Goal: Task Accomplishment & Management: Manage account settings

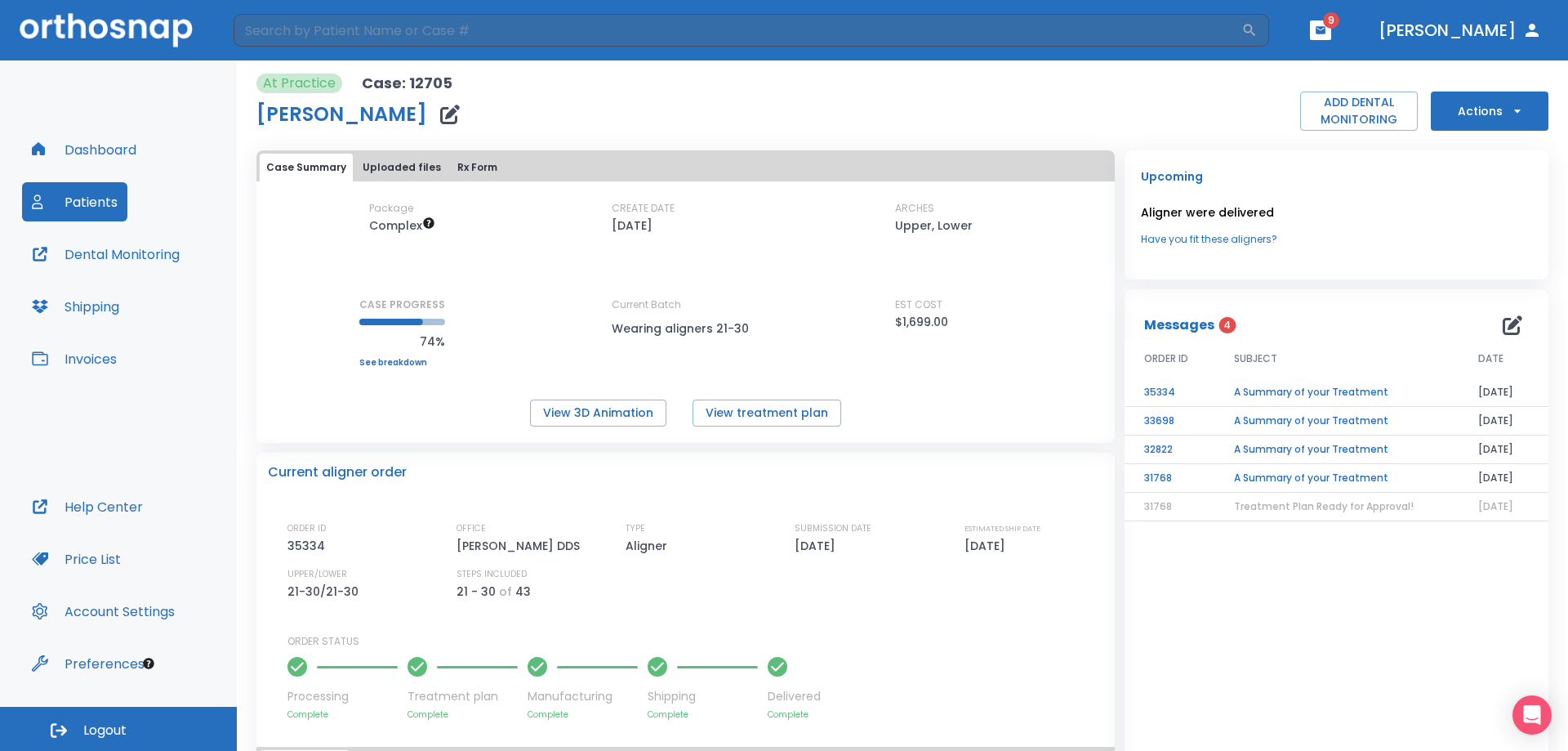
click at [133, 84] on div "Dashboard Patients Dental Monitoring Shipping Invoices Help Center Price List A…" at bounding box center [118, 383] width 237 height 646
click at [92, 154] on button "Dashboard" at bounding box center [84, 149] width 124 height 39
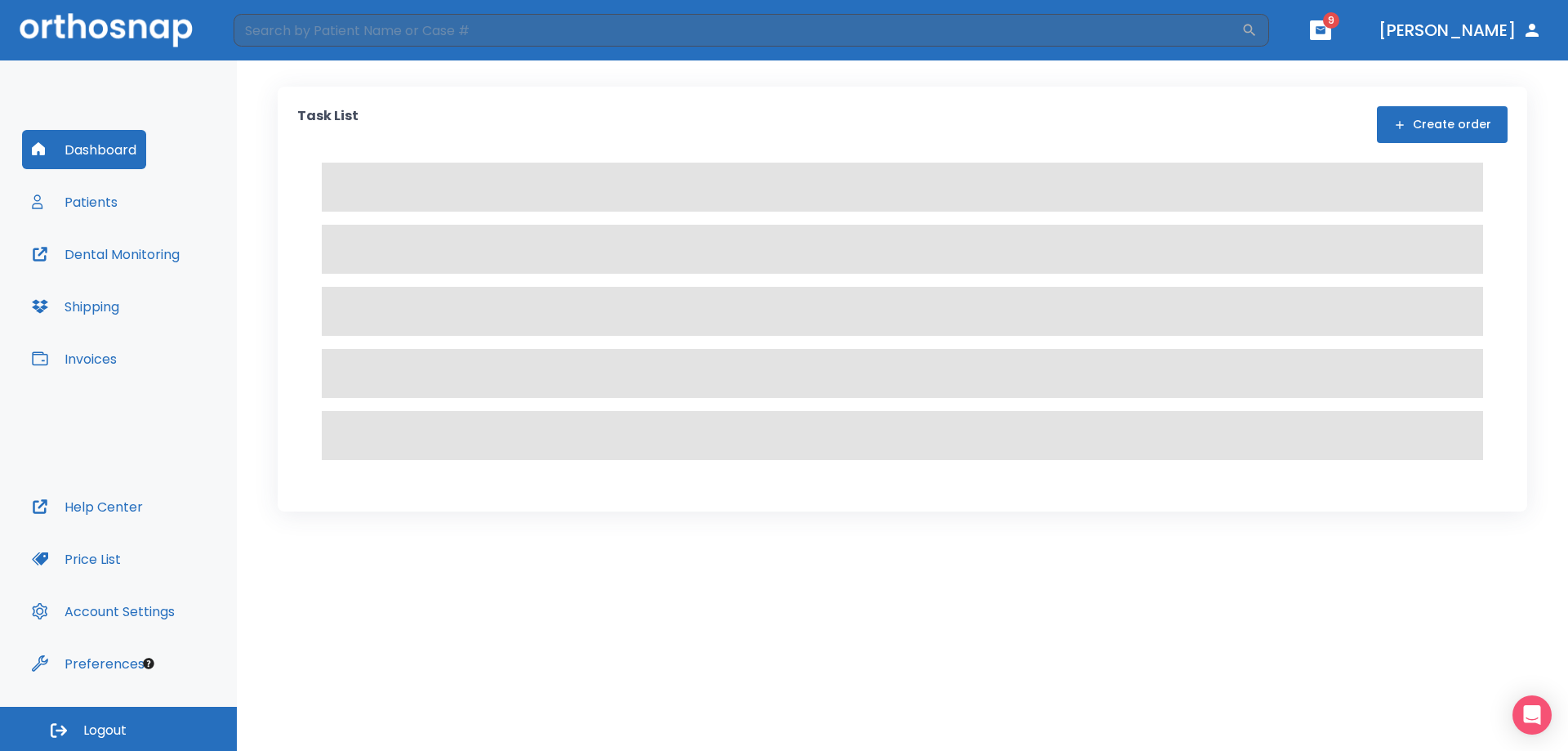
click at [102, 204] on button "Patients" at bounding box center [75, 201] width 106 height 39
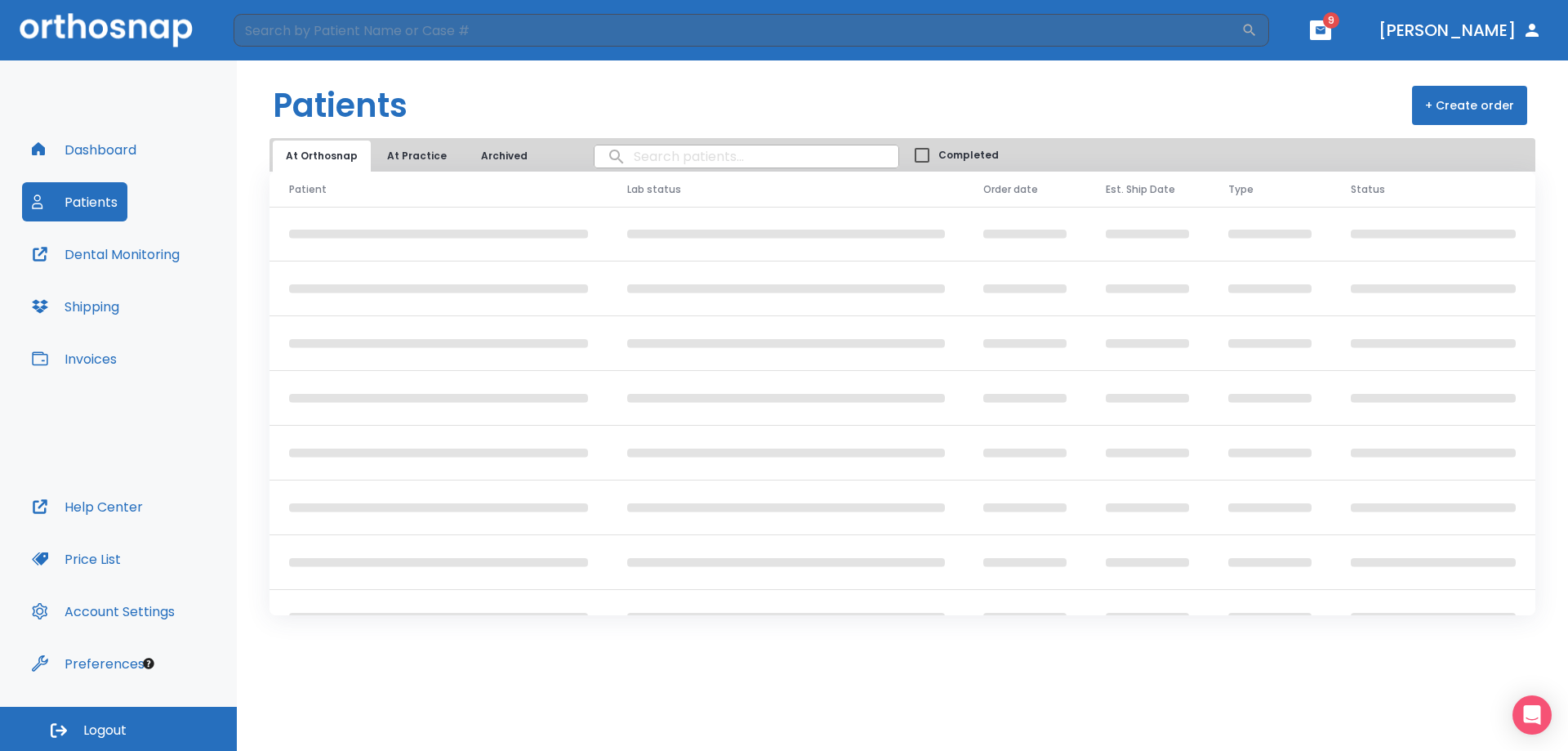
click at [421, 149] on button "At Practice" at bounding box center [417, 156] width 86 height 31
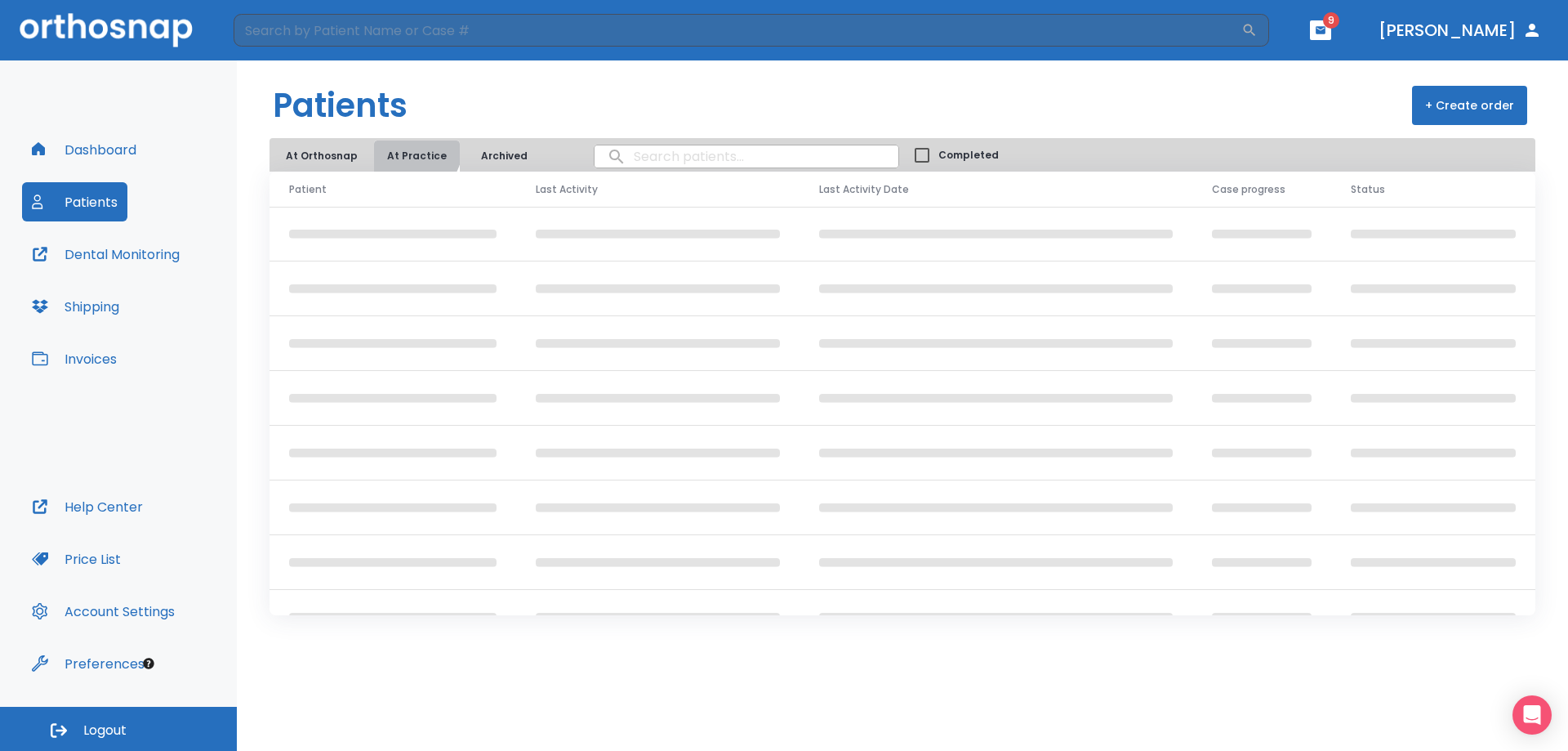
click at [405, 149] on button "At Practice" at bounding box center [417, 156] width 86 height 31
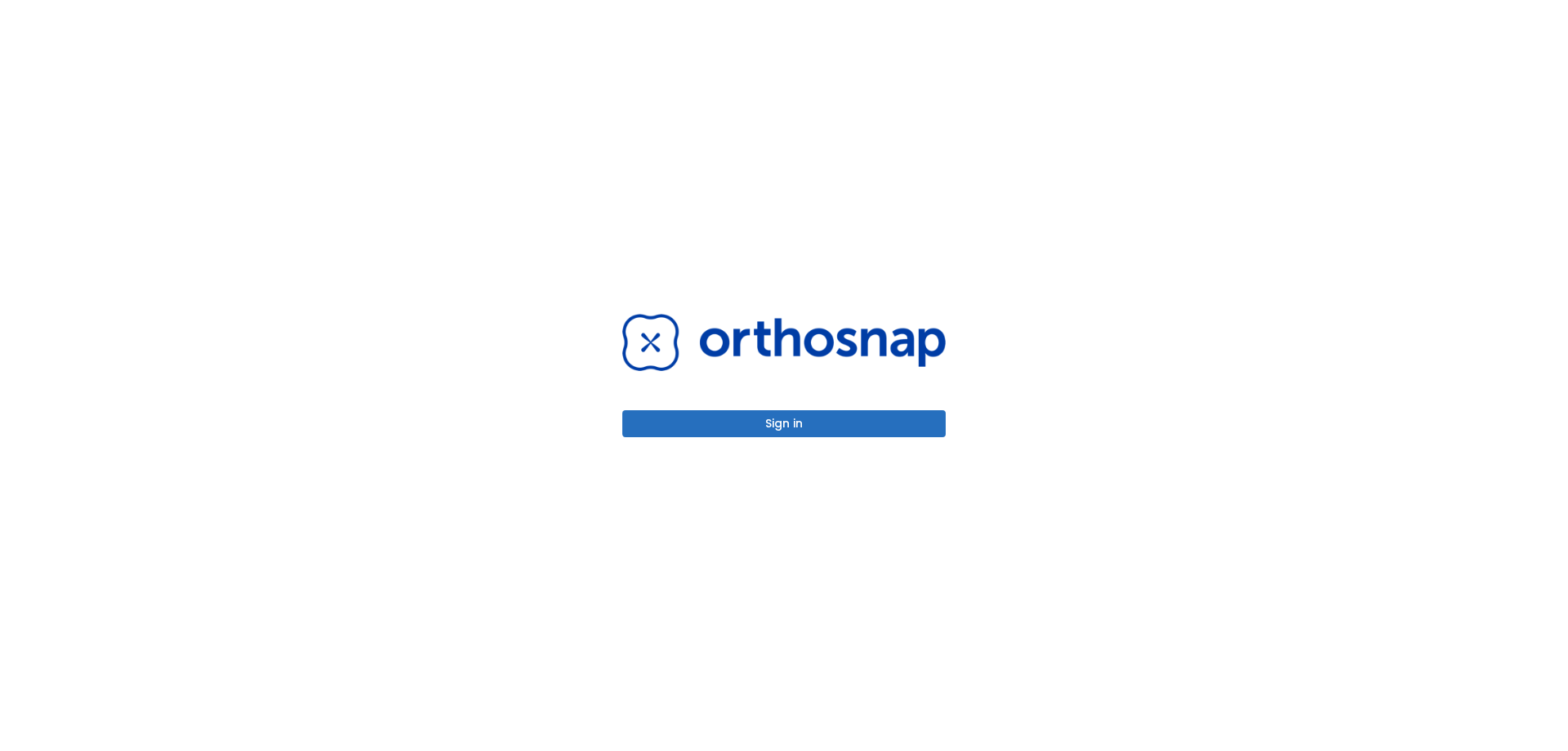
click at [786, 426] on button "Sign in" at bounding box center [784, 423] width 323 height 27
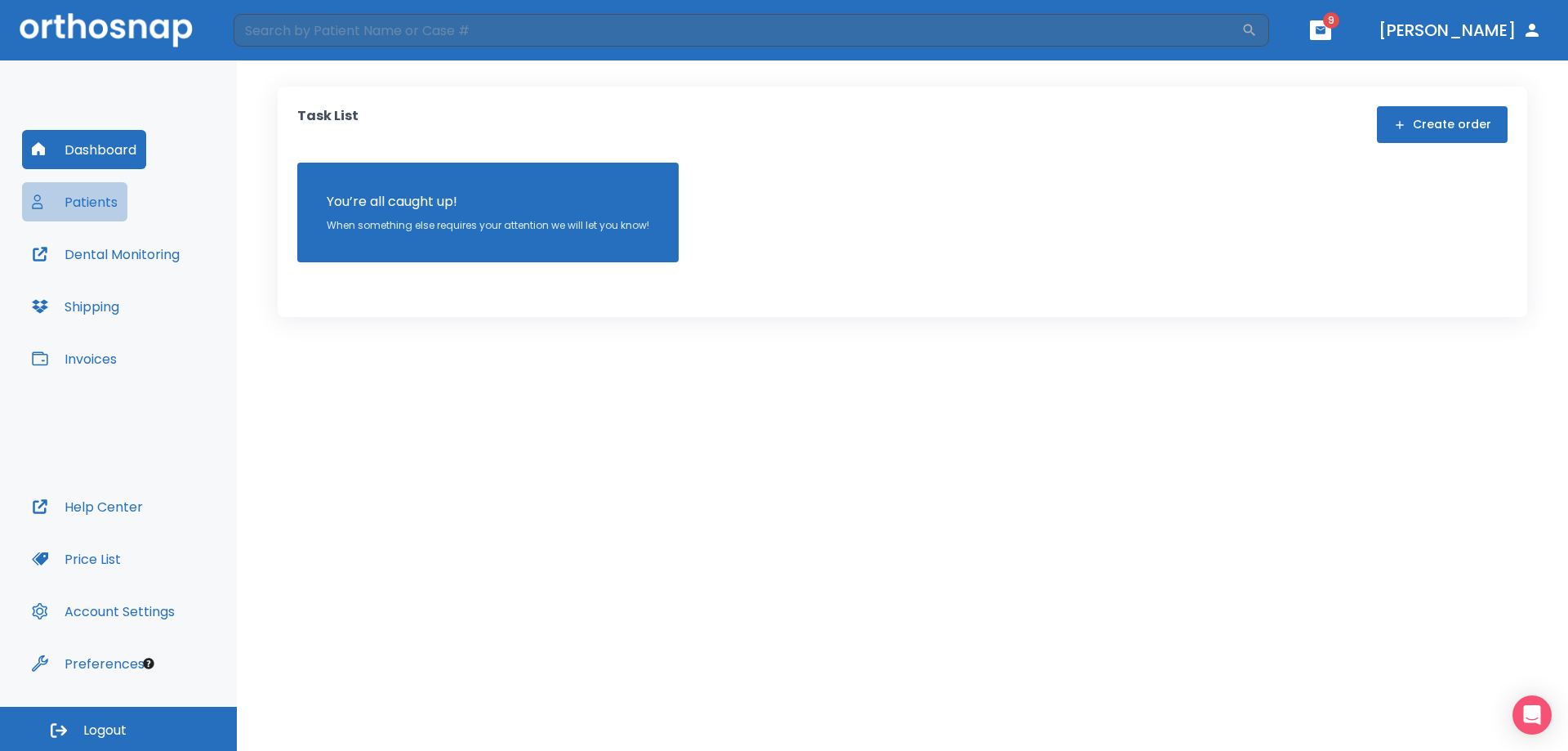
click at [86, 209] on button "Patients" at bounding box center [75, 201] width 106 height 39
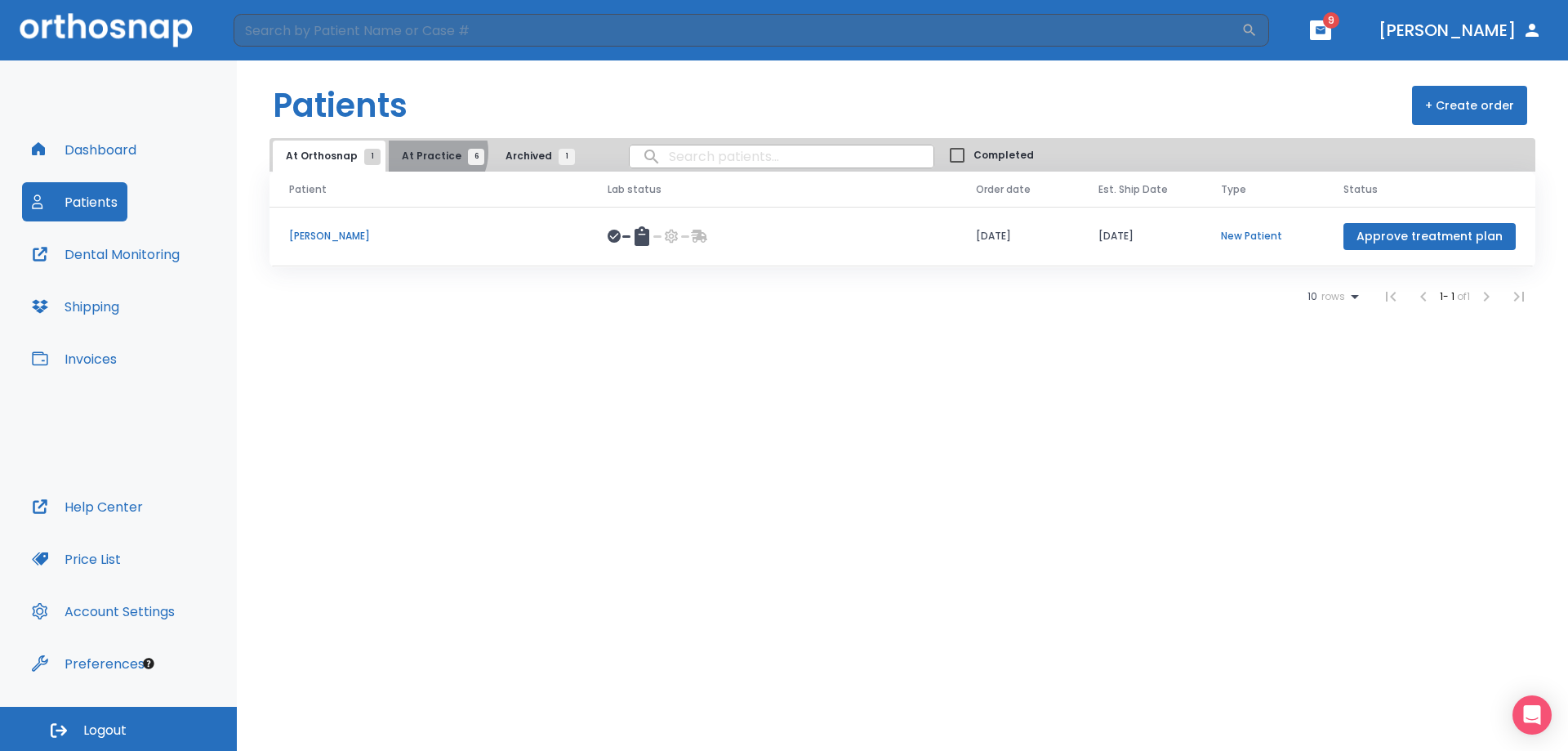
click at [425, 152] on span "At Practice 6" at bounding box center [439, 156] width 74 height 15
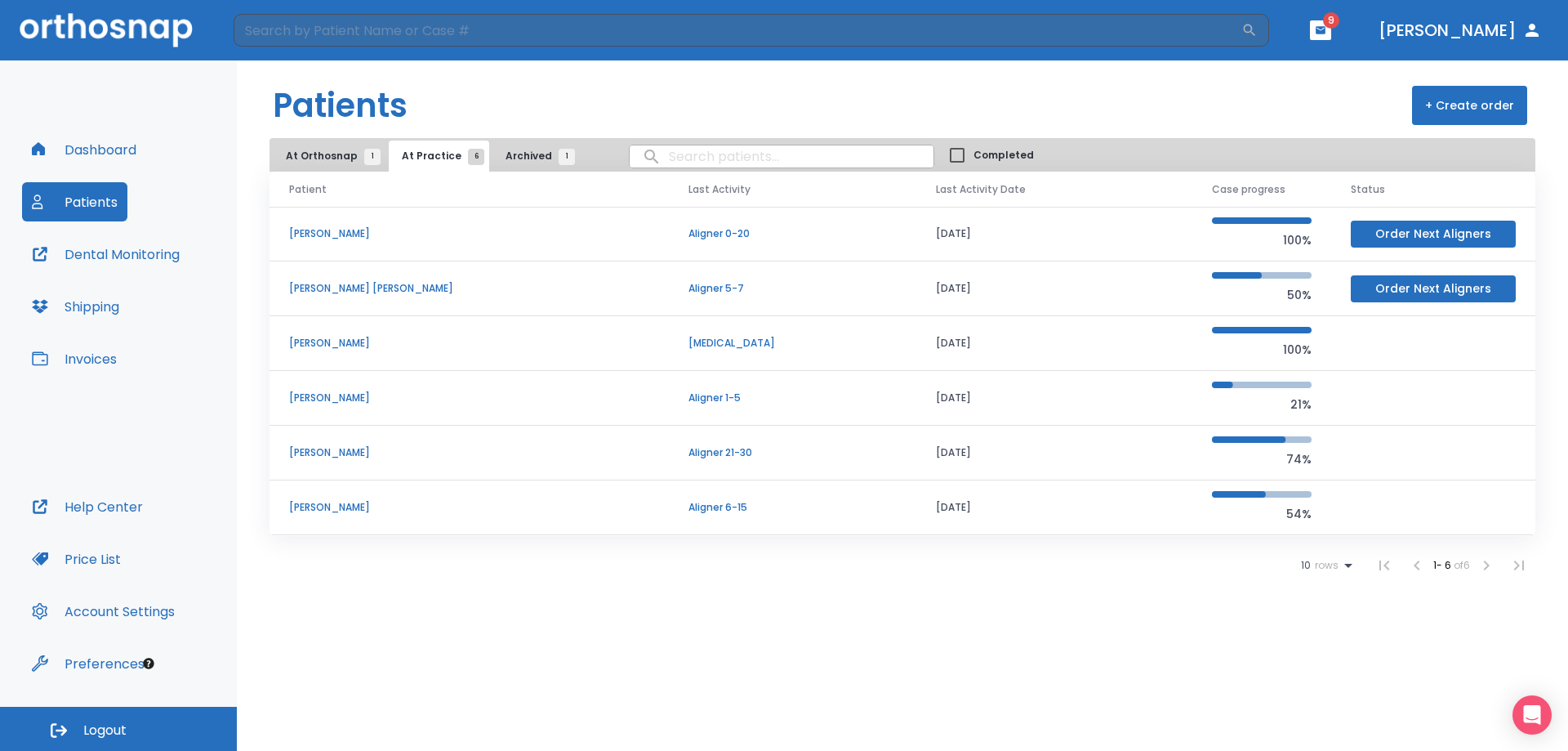
click at [356, 505] on p "Brayden Beecroft" at bounding box center [469, 507] width 360 height 15
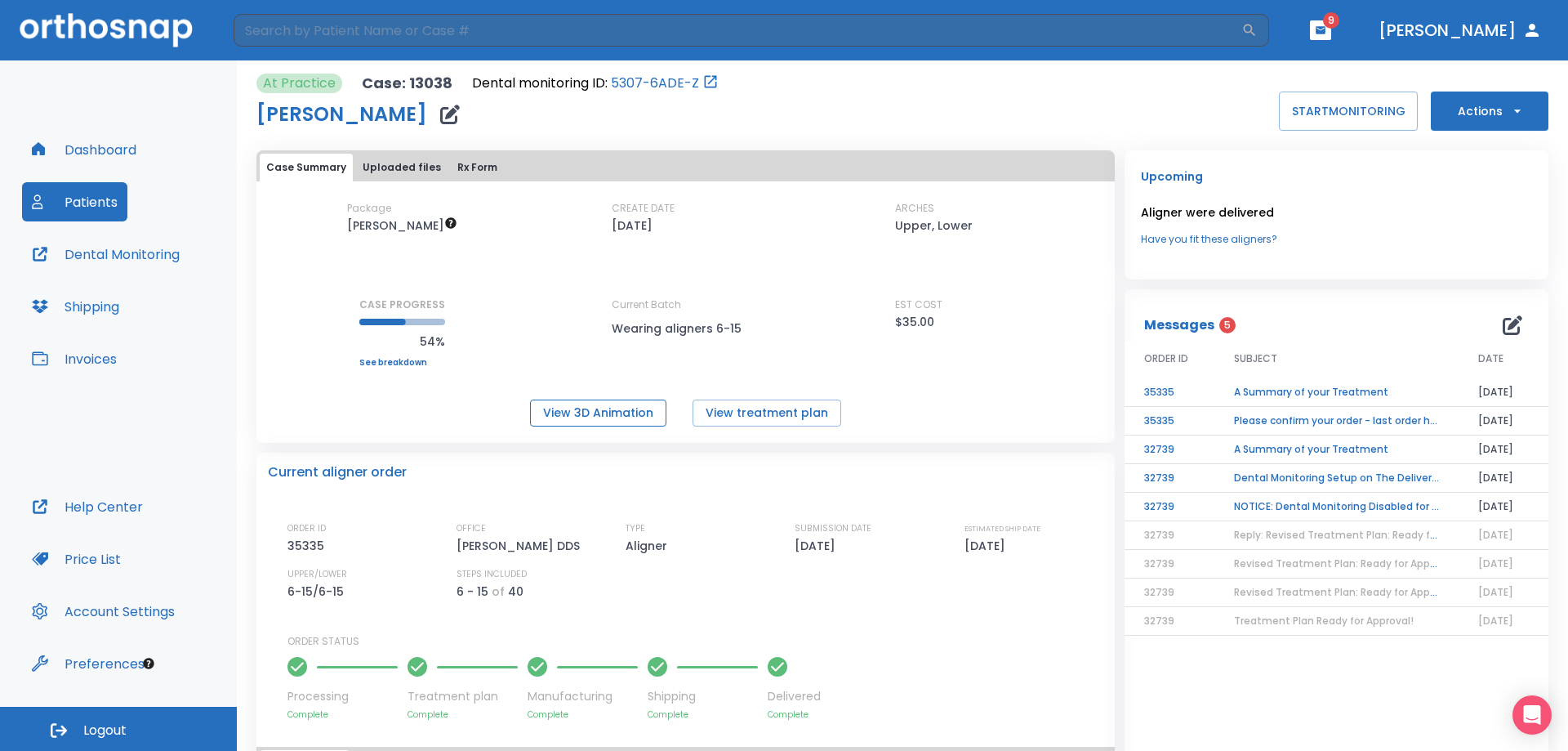
click at [593, 413] on button "View 3D Animation" at bounding box center [598, 412] width 137 height 27
click at [919, 115] on div "At Practice Case: 13038 Dental monitoring ID: 5307-6ADE-Z Brayden Beecroft STAR…" at bounding box center [902, 102] width 1293 height 57
click at [81, 201] on button "Patients" at bounding box center [75, 201] width 106 height 39
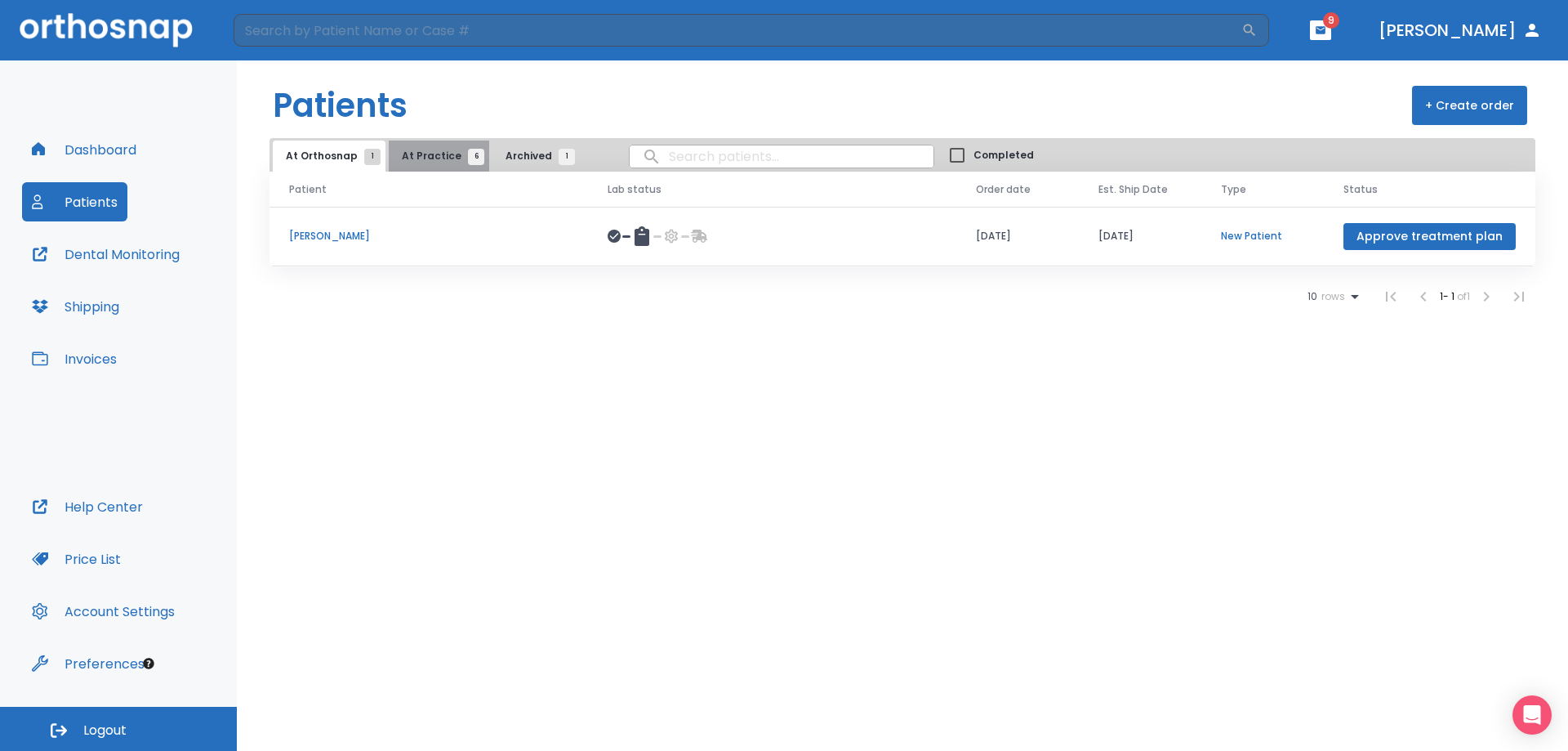
click at [441, 148] on button "At Practice 6" at bounding box center [438, 156] width 101 height 31
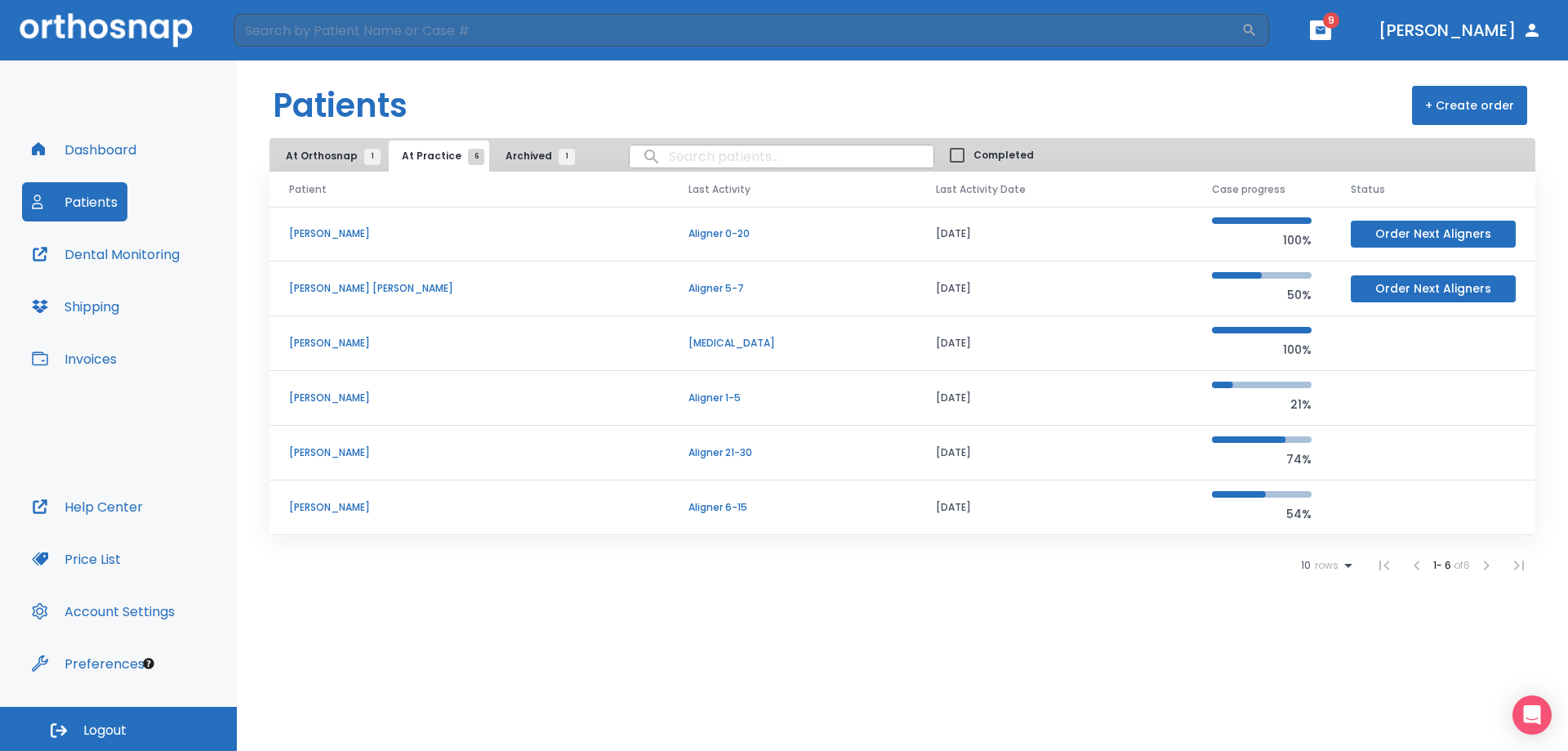
click at [321, 155] on span "At Orthosnap 1" at bounding box center [328, 156] width 87 height 15
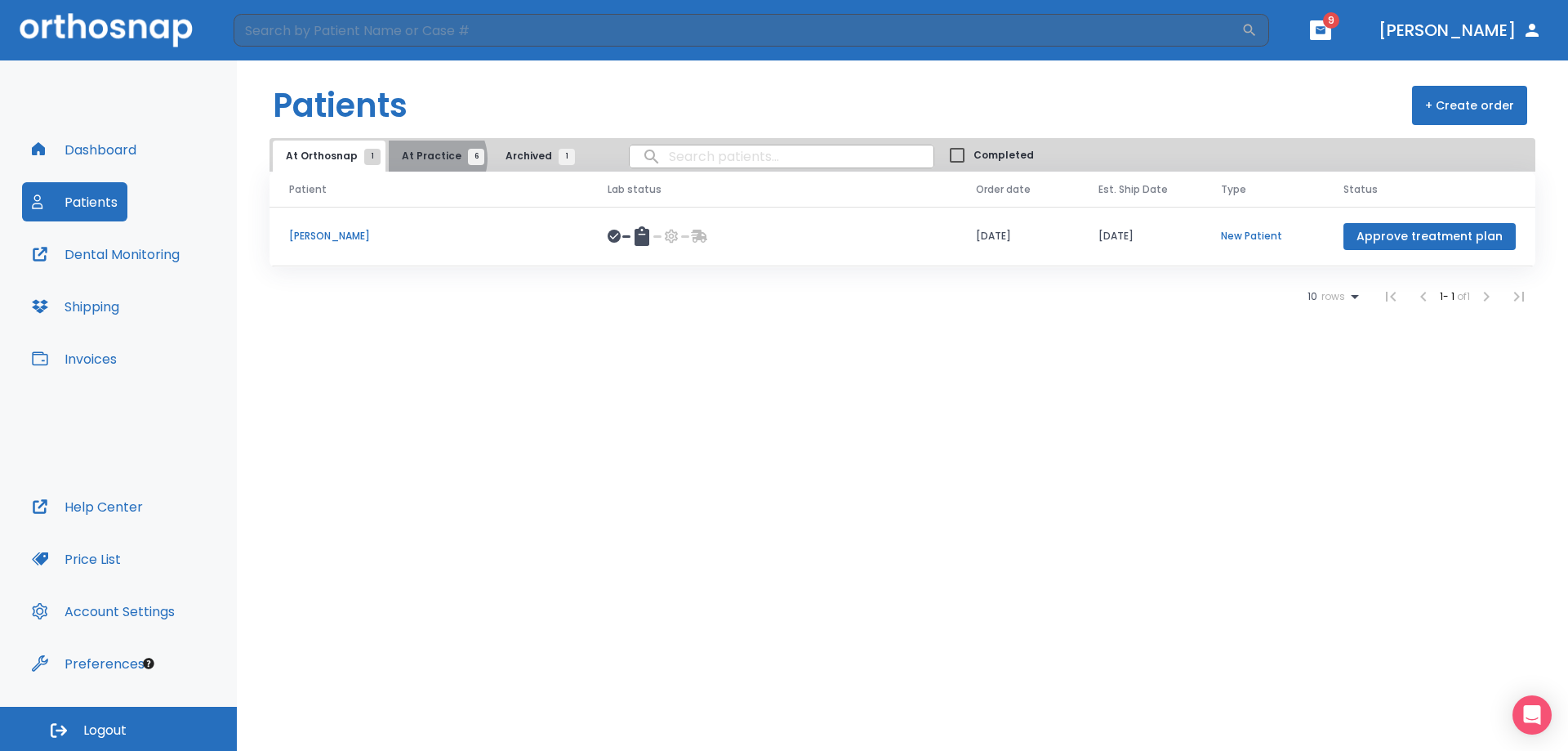
click at [428, 159] on span "At Practice 6" at bounding box center [439, 156] width 74 height 15
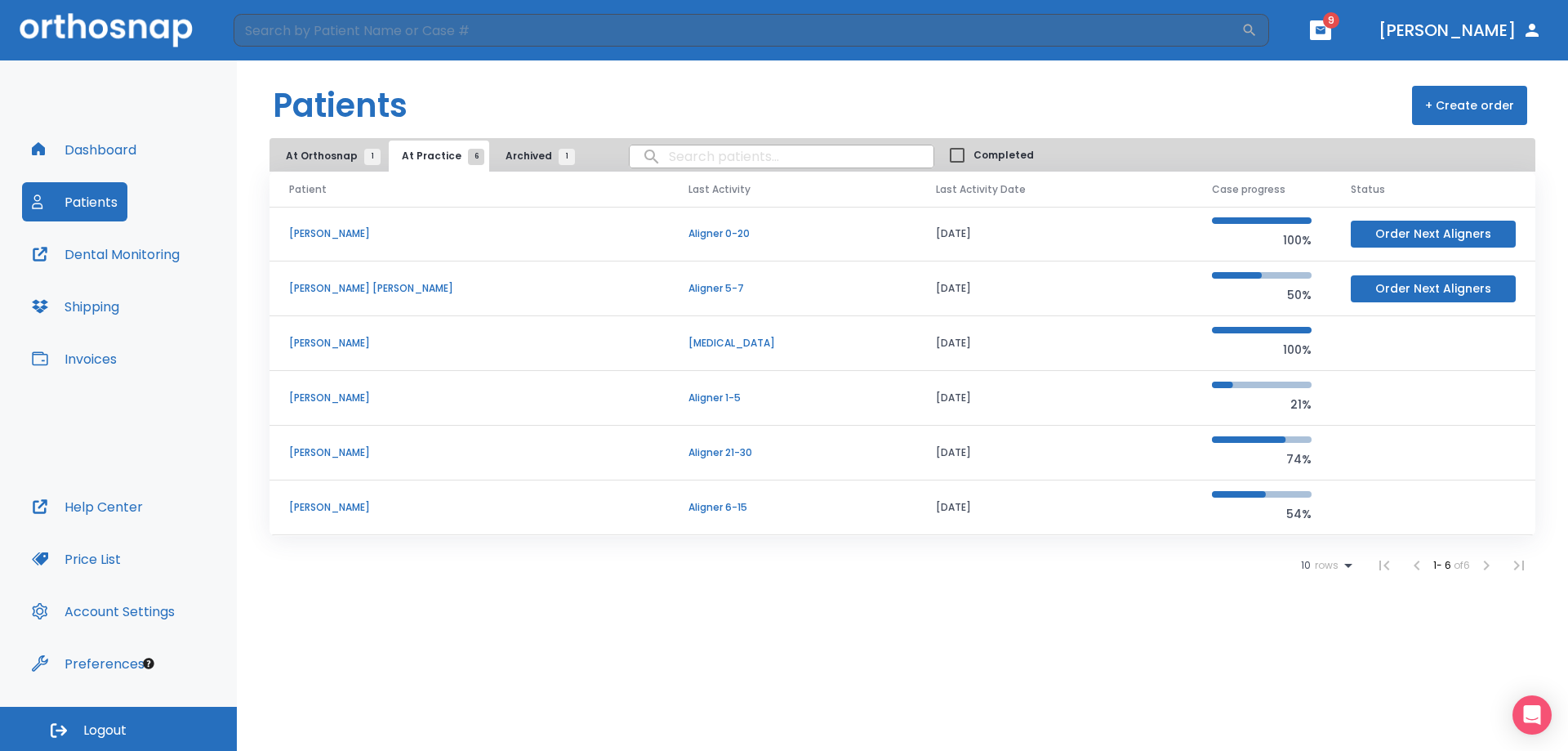
click at [325, 451] on p "Jack Weber" at bounding box center [469, 452] width 360 height 15
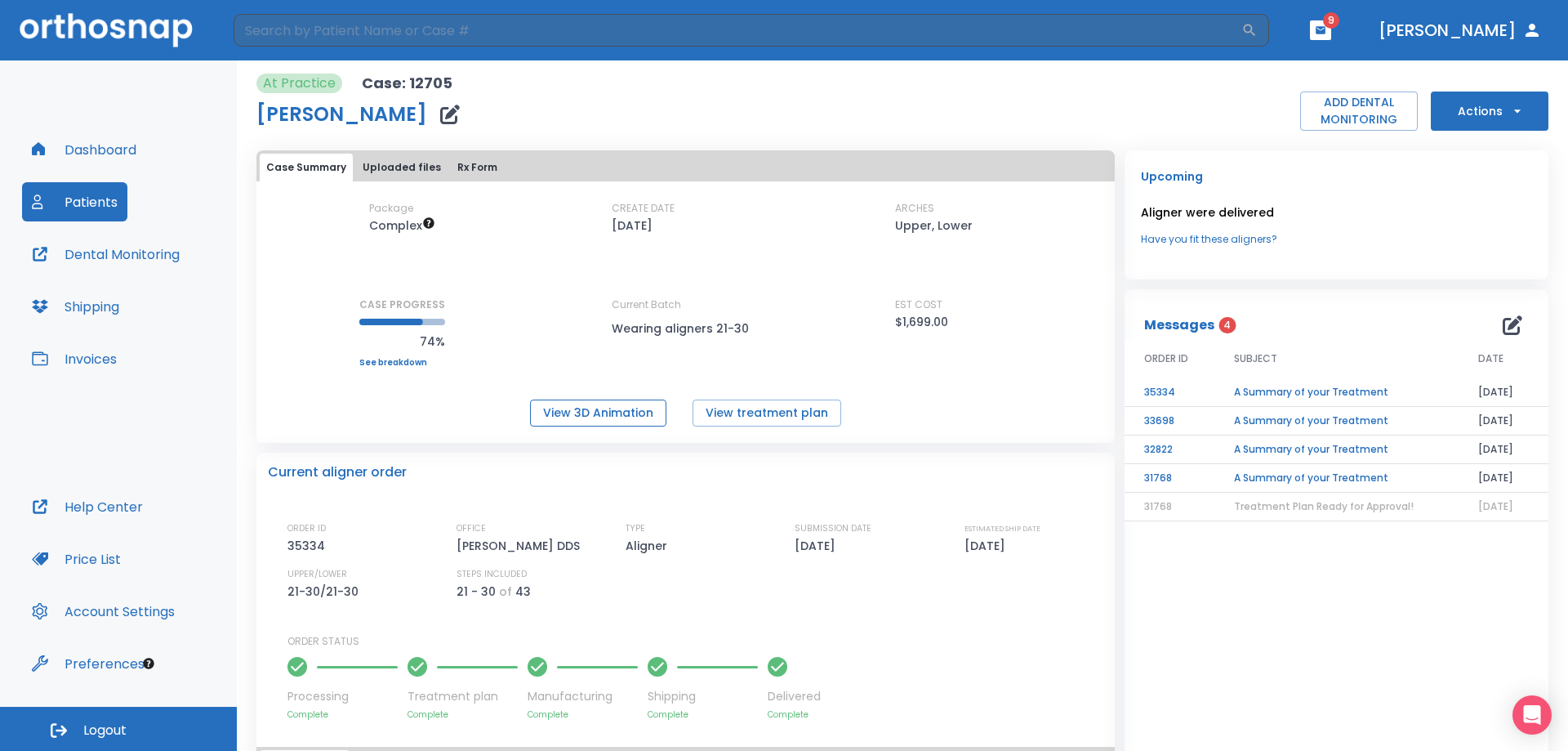
click at [614, 411] on button "View 3D Animation" at bounding box center [598, 412] width 137 height 27
click at [1509, 102] on button "Actions" at bounding box center [1490, 111] width 118 height 39
click at [1084, 106] on div at bounding box center [784, 376] width 1568 height 751
click at [1166, 106] on div "At Practice Case: 12705 Jack Weber ADD DENTAL MONITORING Actions" at bounding box center [902, 102] width 1293 height 57
click at [1497, 41] on button "Dr. Beecroft" at bounding box center [1460, 30] width 177 height 29
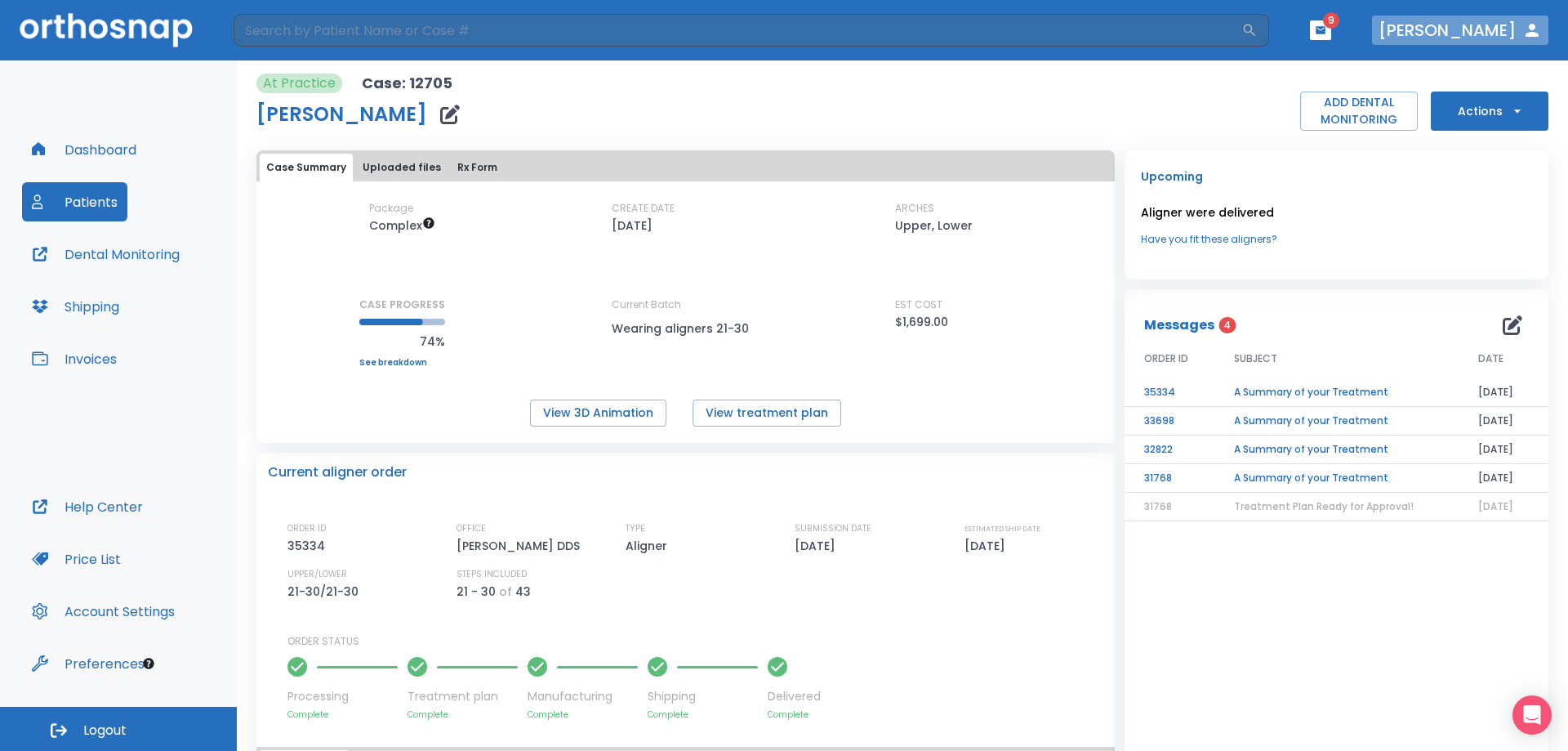
click at [1504, 34] on button "Dr. Beecroft" at bounding box center [1460, 30] width 177 height 29
click at [1496, 114] on button "Actions" at bounding box center [1490, 111] width 118 height 39
click at [1230, 97] on div at bounding box center [784, 376] width 1568 height 751
click at [101, 732] on span "Logout" at bounding box center [104, 731] width 43 height 18
